Goal: Check status

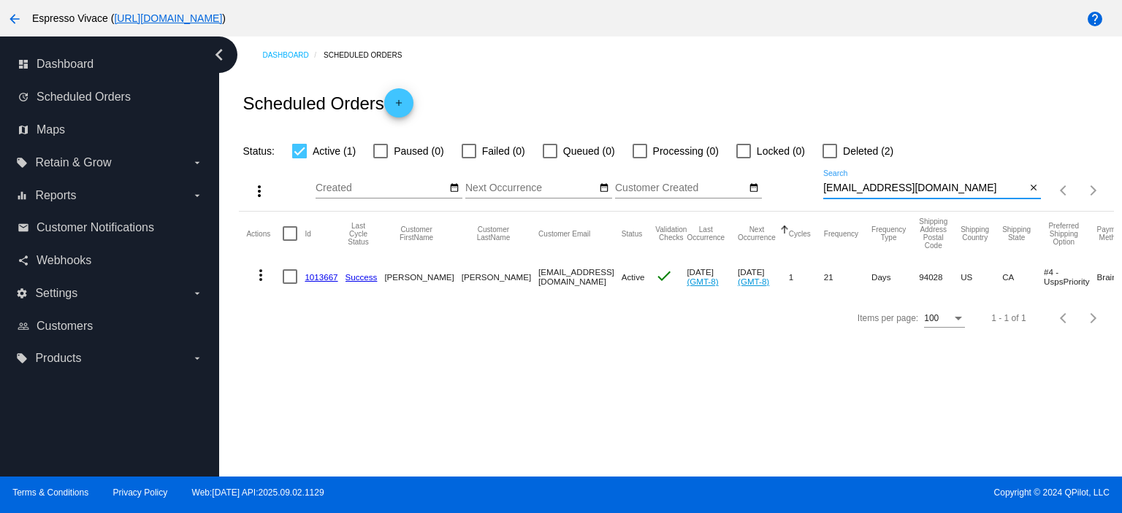
drag, startPoint x: 940, startPoint y: 189, endPoint x: 759, endPoint y: 166, distance: 181.9
click at [759, 166] on div "more_vert Sep Jan Feb Mar [DATE]" at bounding box center [676, 186] width 874 height 52
click at [832, 144] on div at bounding box center [829, 151] width 15 height 15
click at [830, 158] on input "Deleted (2)" at bounding box center [829, 158] width 1 height 1
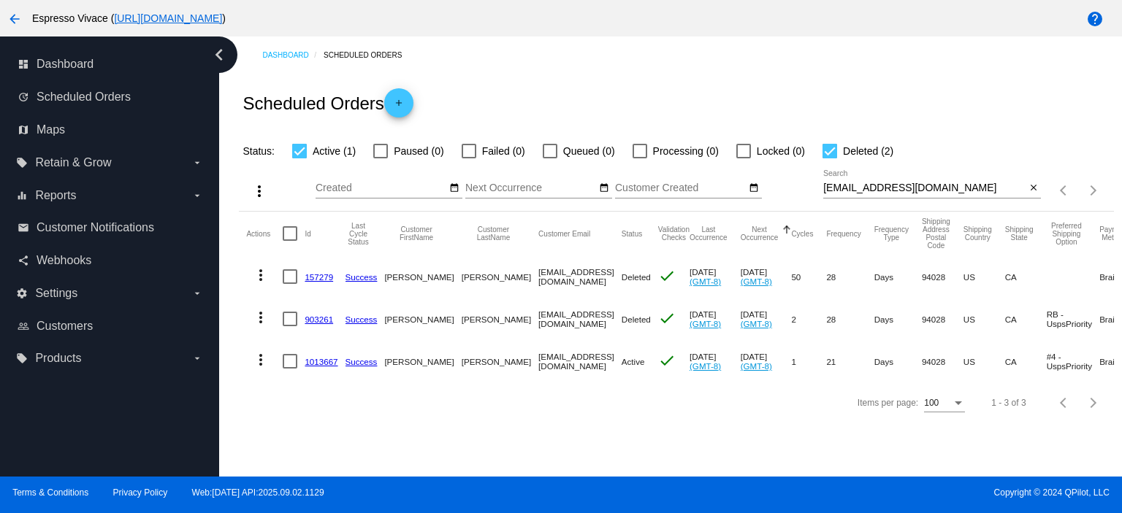
click at [825, 152] on div at bounding box center [829, 151] width 15 height 15
click at [829, 158] on input "Deleted (2)" at bounding box center [829, 158] width 1 height 1
checkbox input "false"
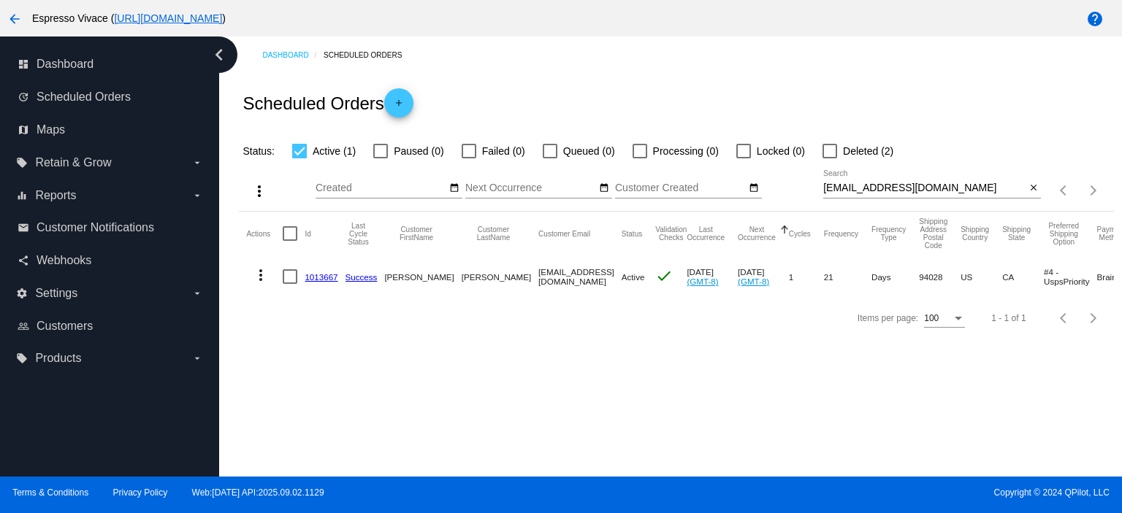
click at [316, 275] on link "1013667" at bounding box center [321, 276] width 33 height 9
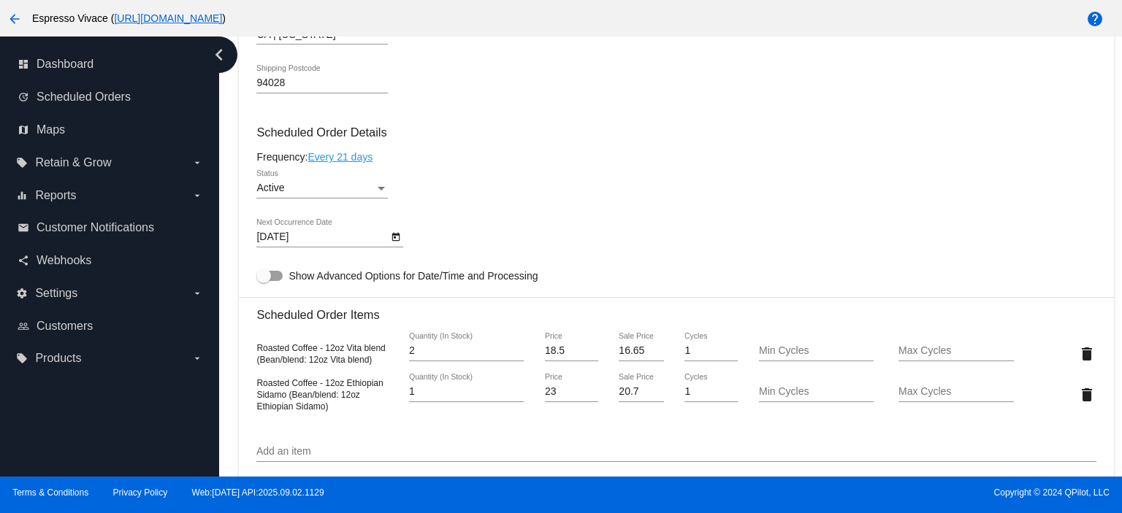
scroll to position [803, 0]
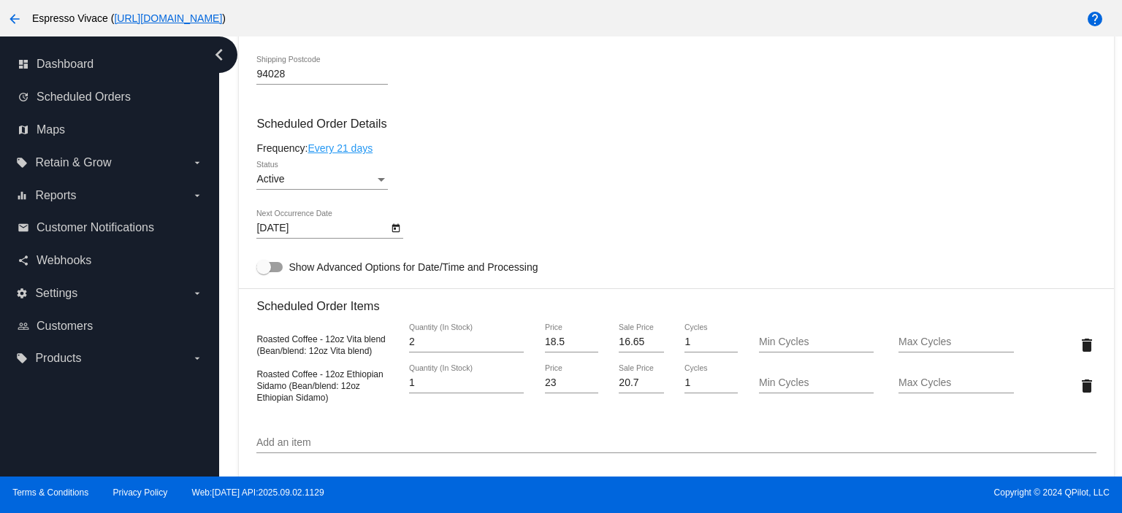
click at [353, 229] on body "arrow_back Espresso Vivace ( [URL][DOMAIN_NAME] ) help dashboard Dashboard upda…" at bounding box center [561, 256] width 1122 height 513
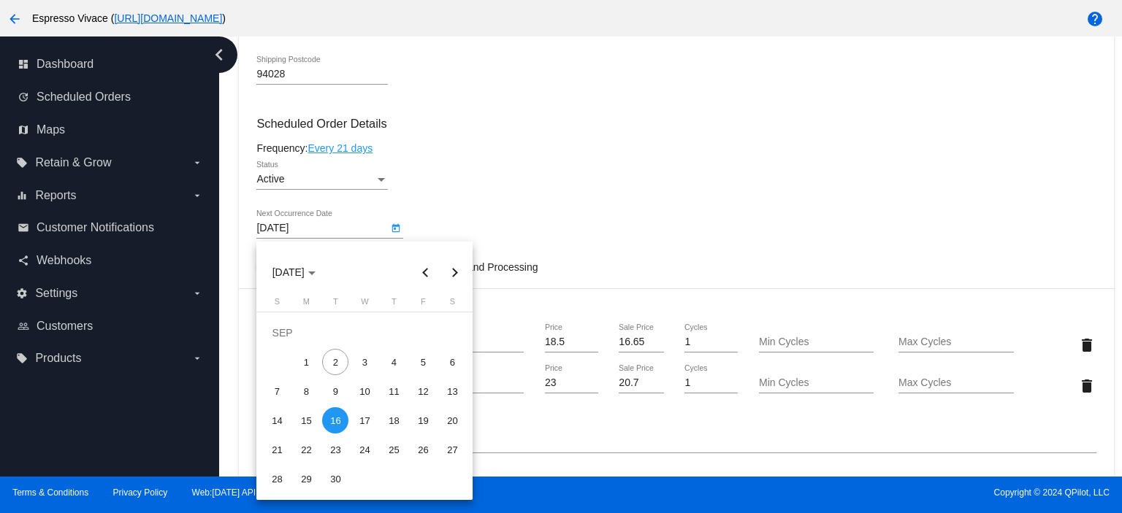
click at [455, 271] on button "Next month" at bounding box center [454, 272] width 29 height 29
click at [534, 156] on div at bounding box center [561, 256] width 1122 height 513
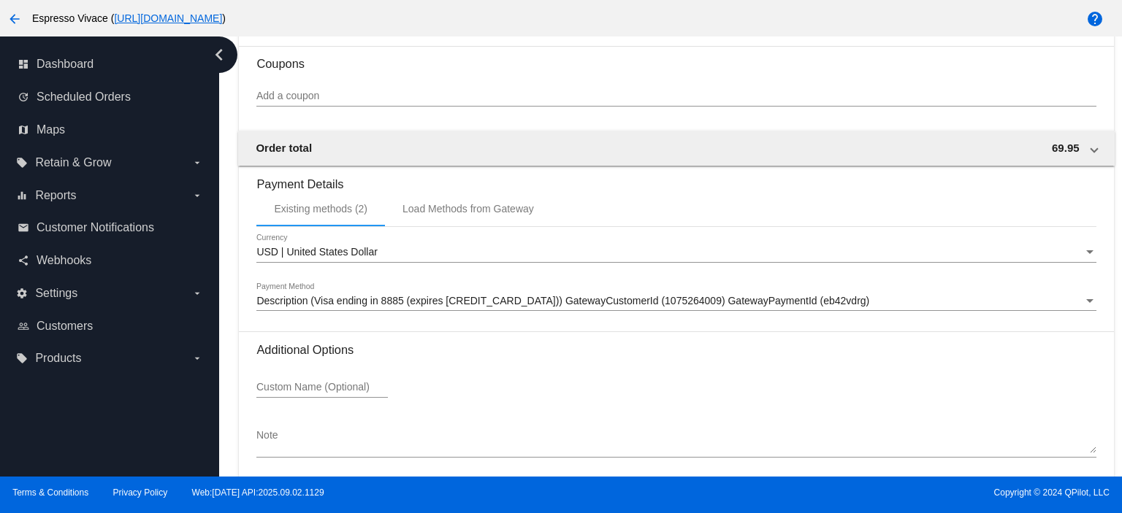
scroll to position [1412, 0]
